Goal: Transaction & Acquisition: Purchase product/service

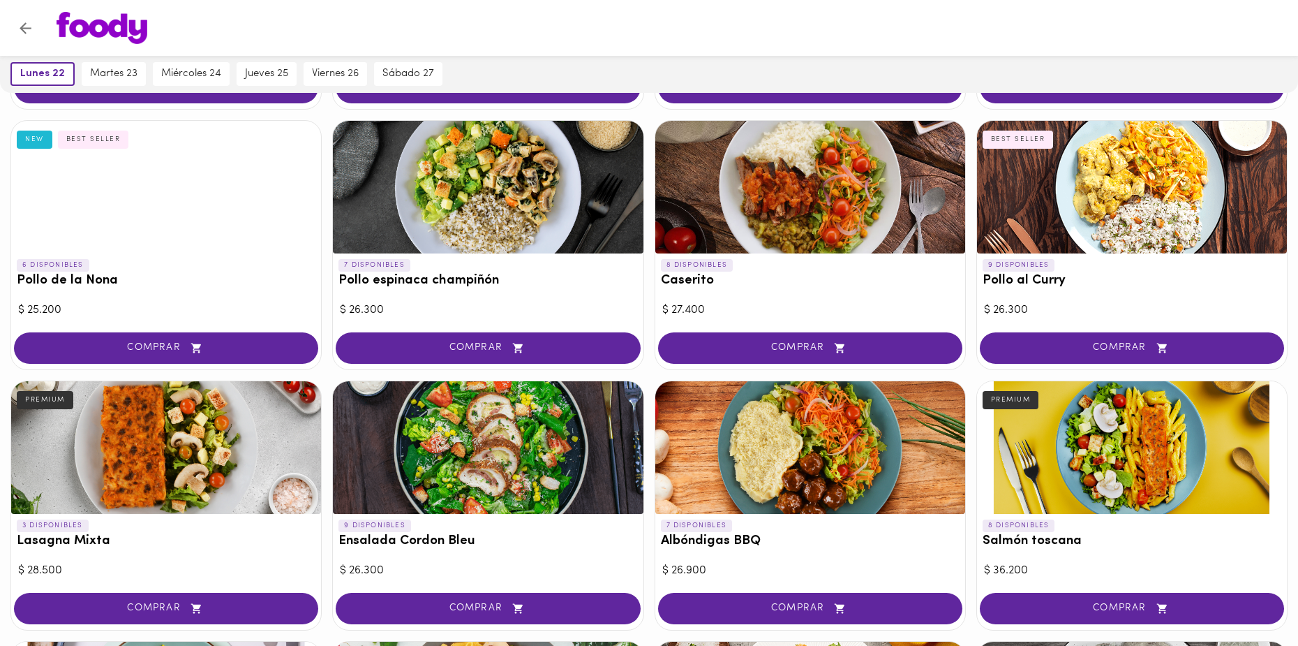
scroll to position [349, 0]
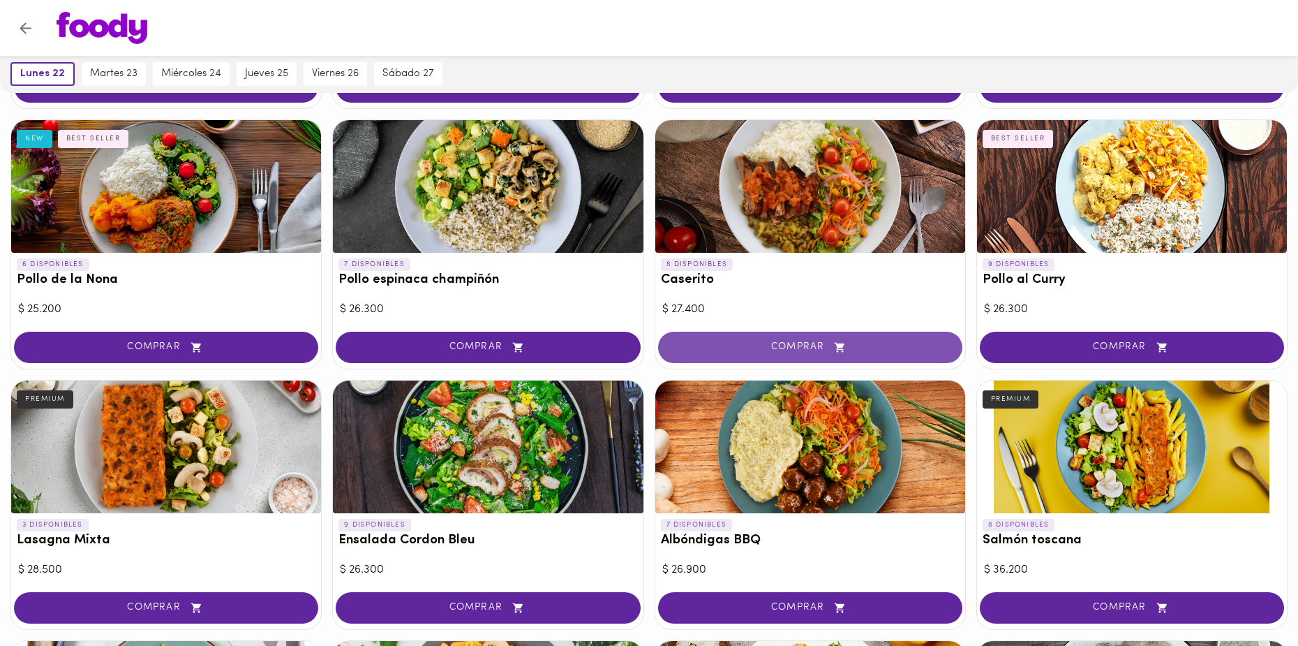
click at [785, 336] on button "COMPRAR" at bounding box center [810, 347] width 304 height 31
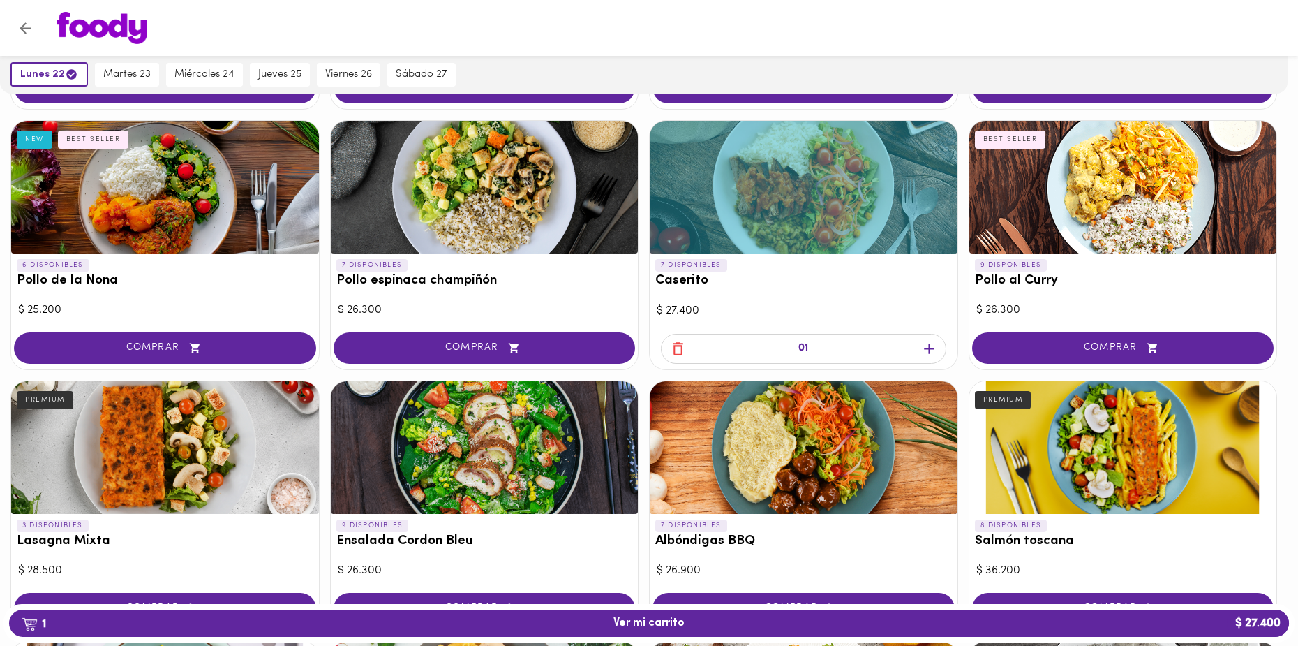
scroll to position [350, 0]
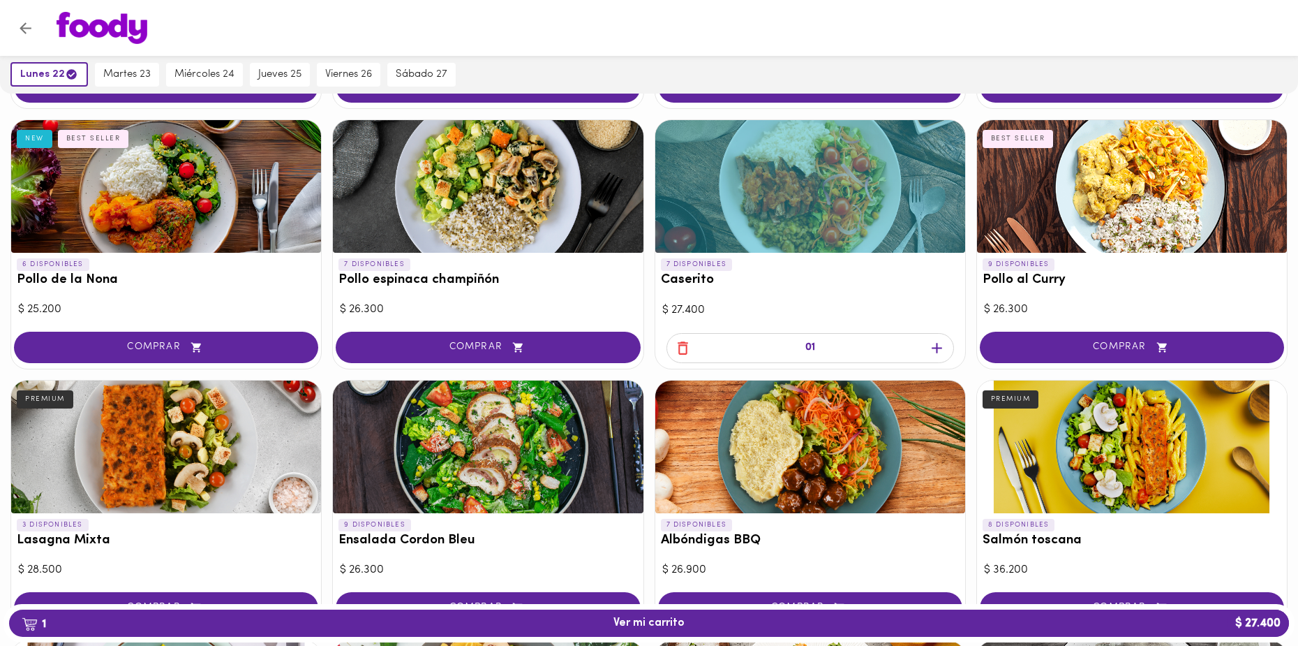
click at [685, 341] on icon "button" at bounding box center [683, 347] width 10 height 13
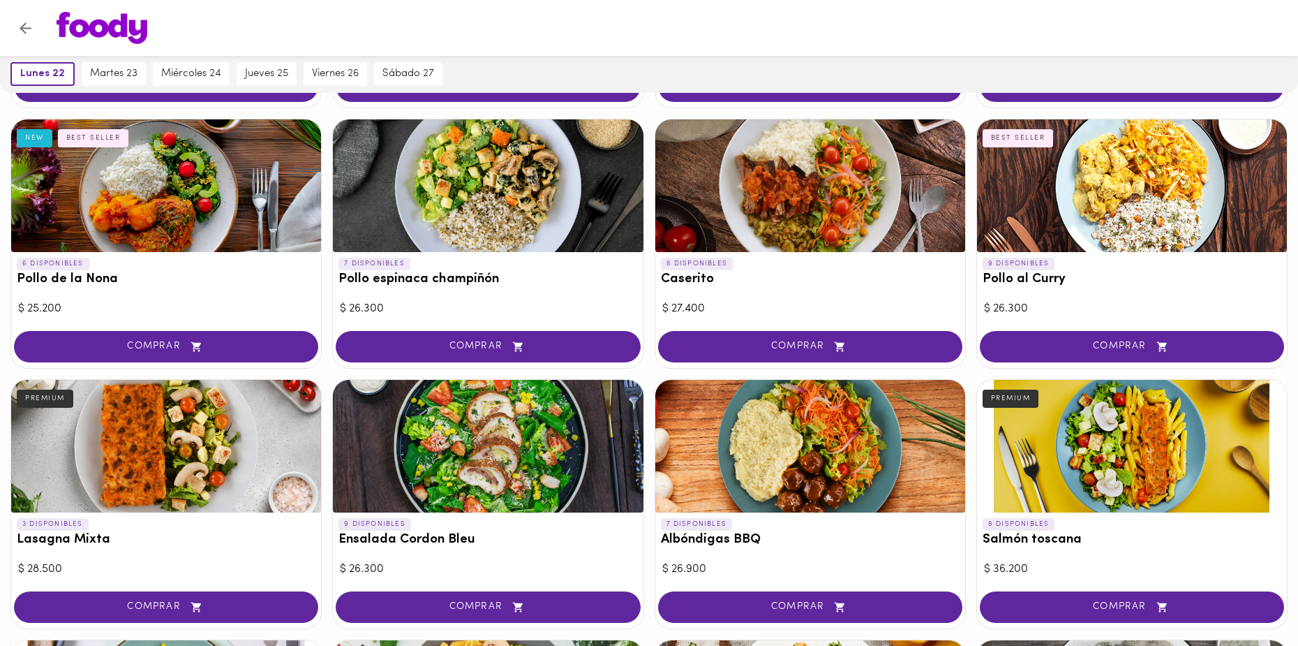
scroll to position [349, 0]
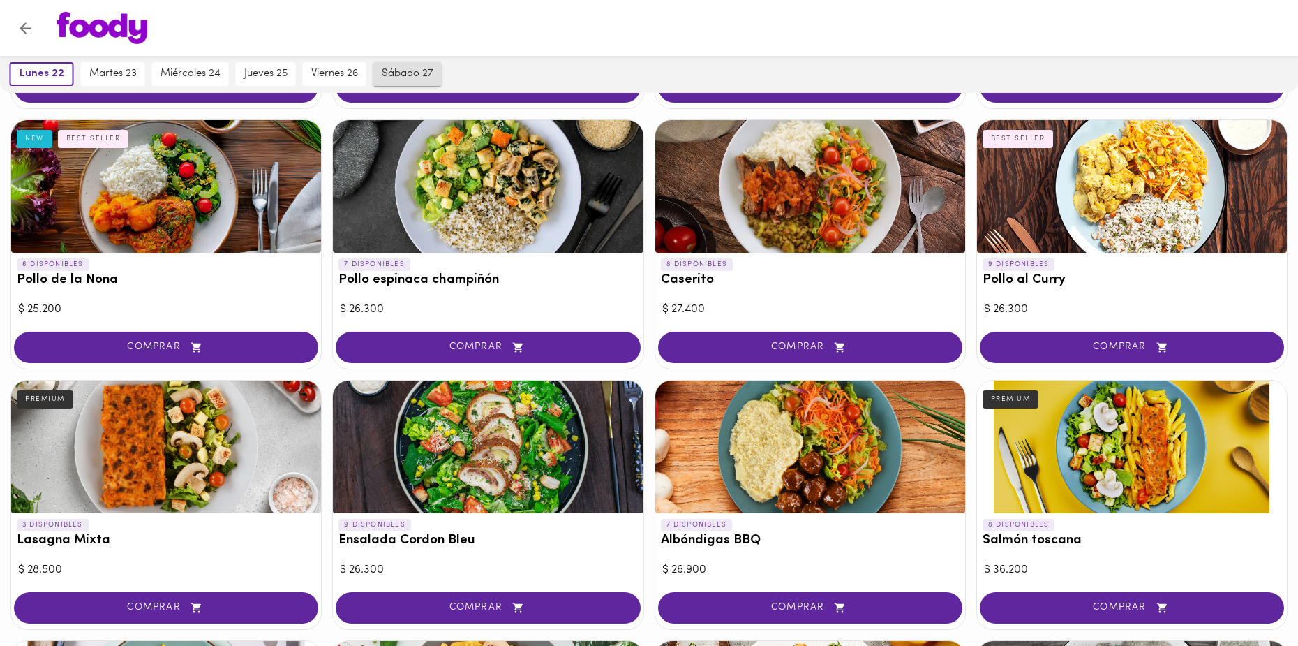
click at [415, 81] on button "sábado 27" at bounding box center [407, 74] width 68 height 24
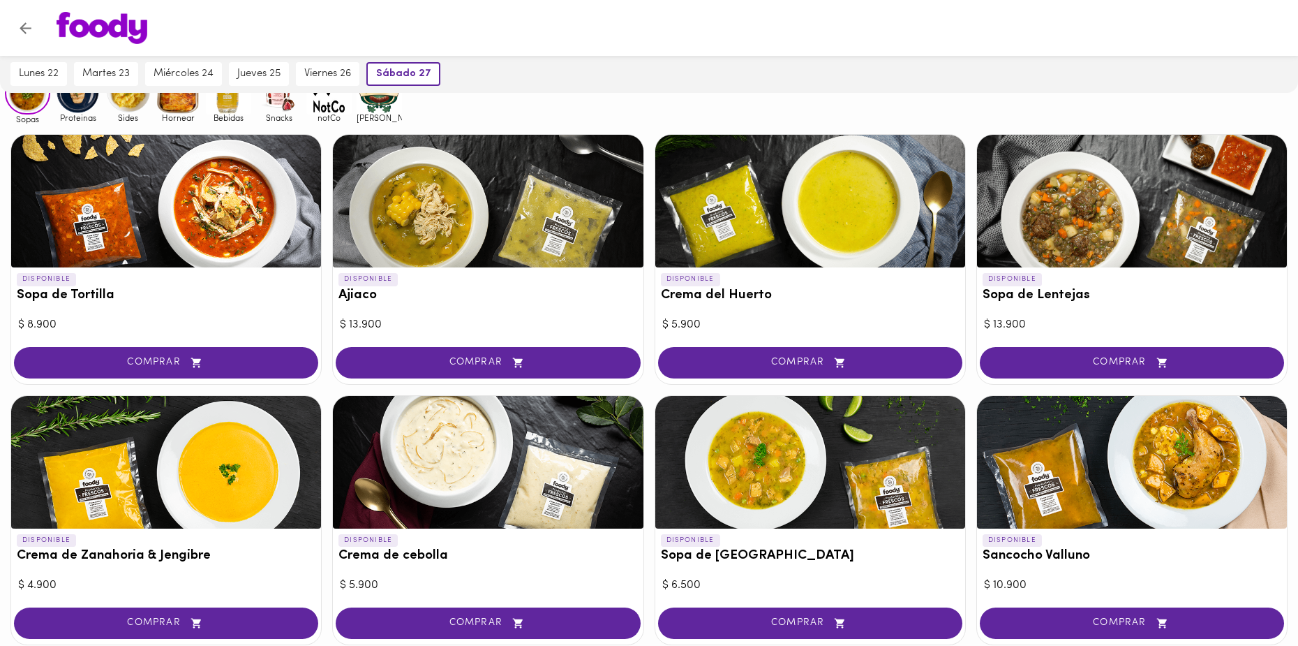
scroll to position [100, 0]
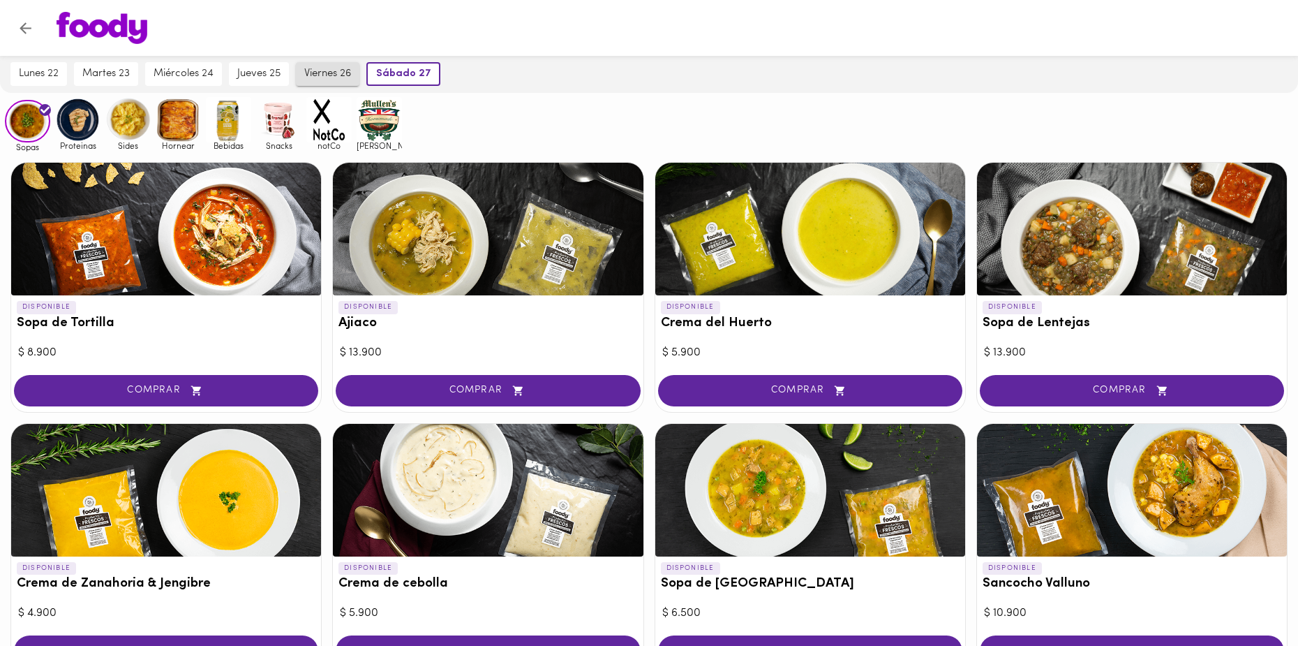
click at [358, 62] on button "viernes 26" at bounding box center [328, 74] width 64 height 24
click at [344, 68] on span "viernes 26" at bounding box center [332, 74] width 52 height 13
click at [84, 118] on img at bounding box center [77, 119] width 45 height 45
